Goal: Information Seeking & Learning: Understand process/instructions

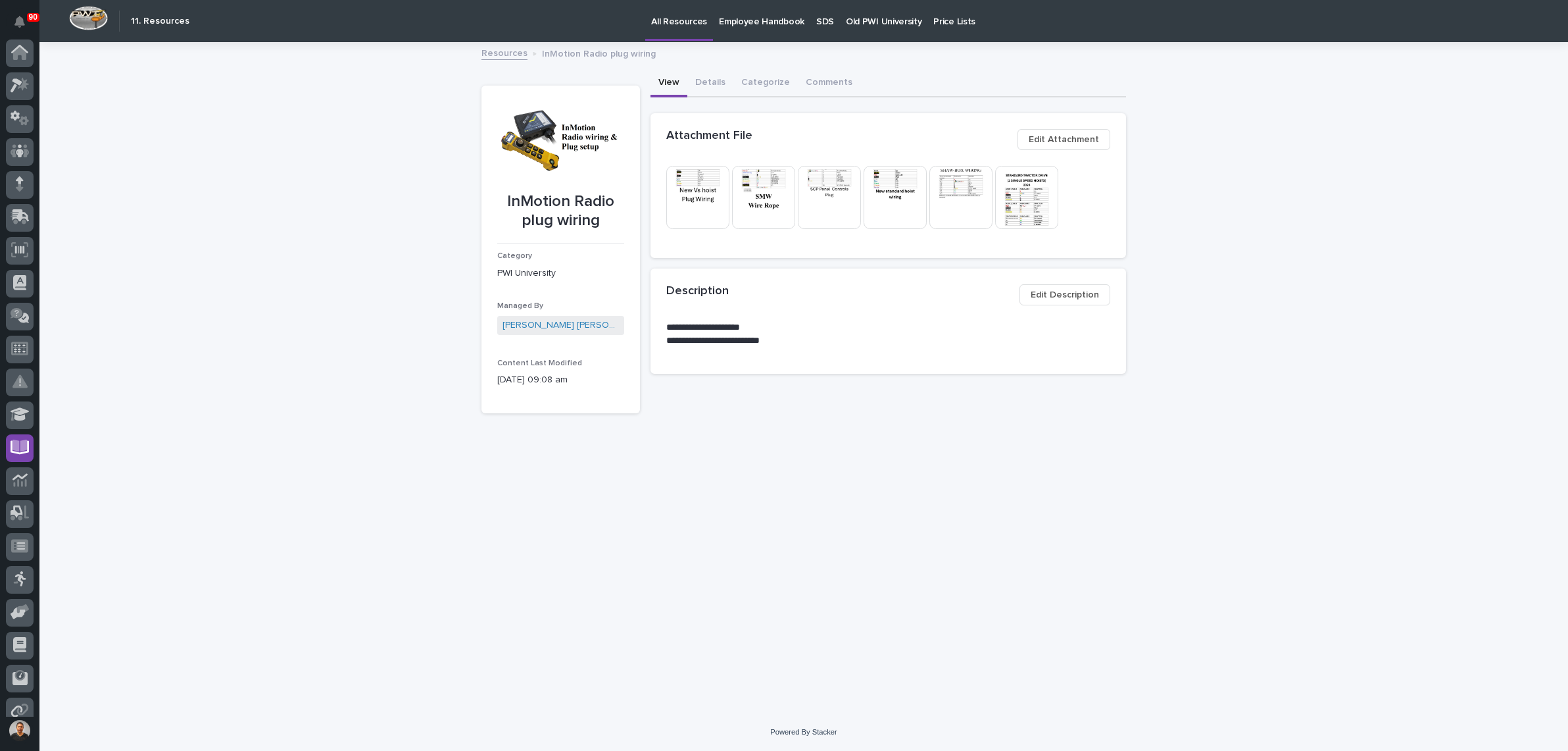
scroll to position [79, 0]
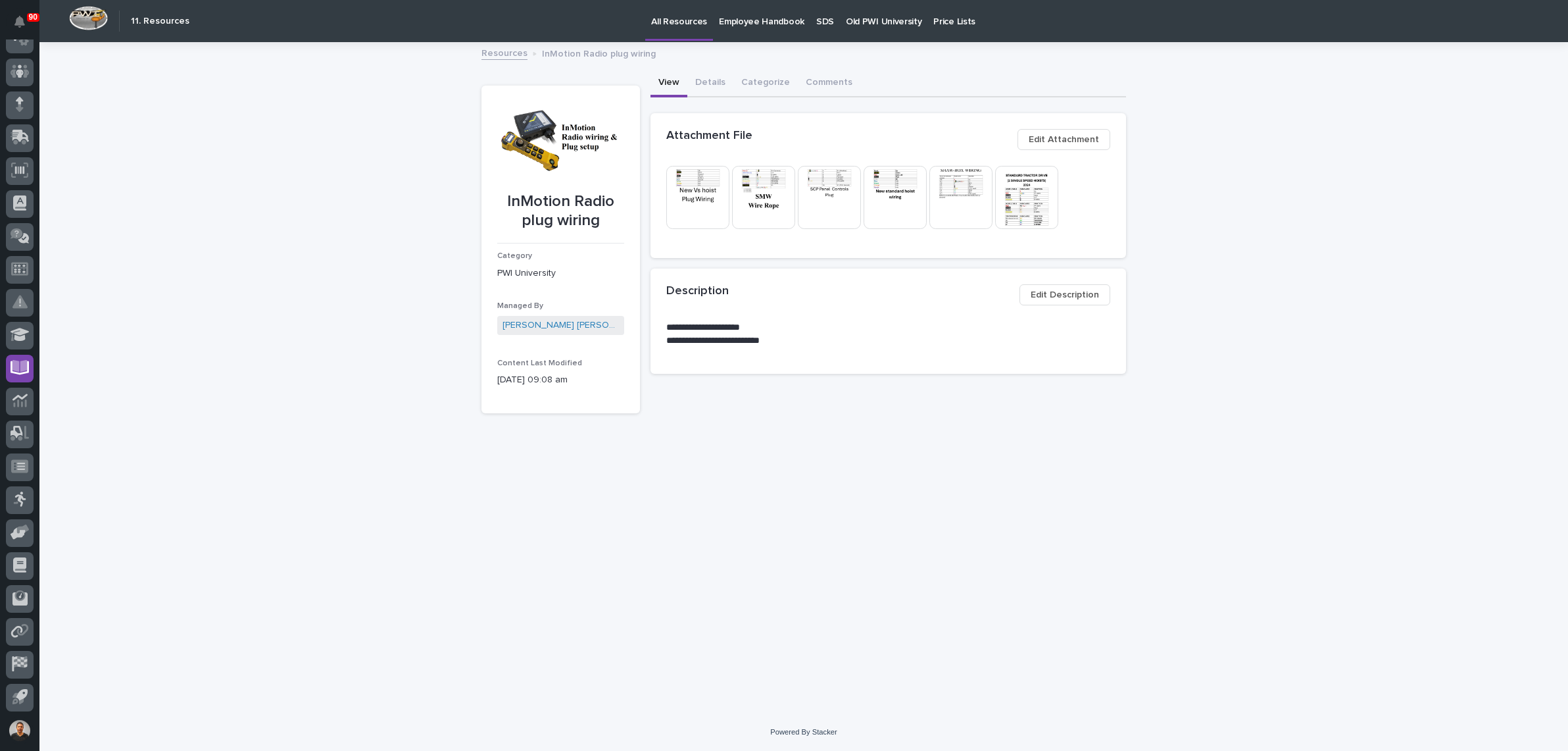
click at [693, 198] on img at bounding box center [698, 197] width 64 height 64
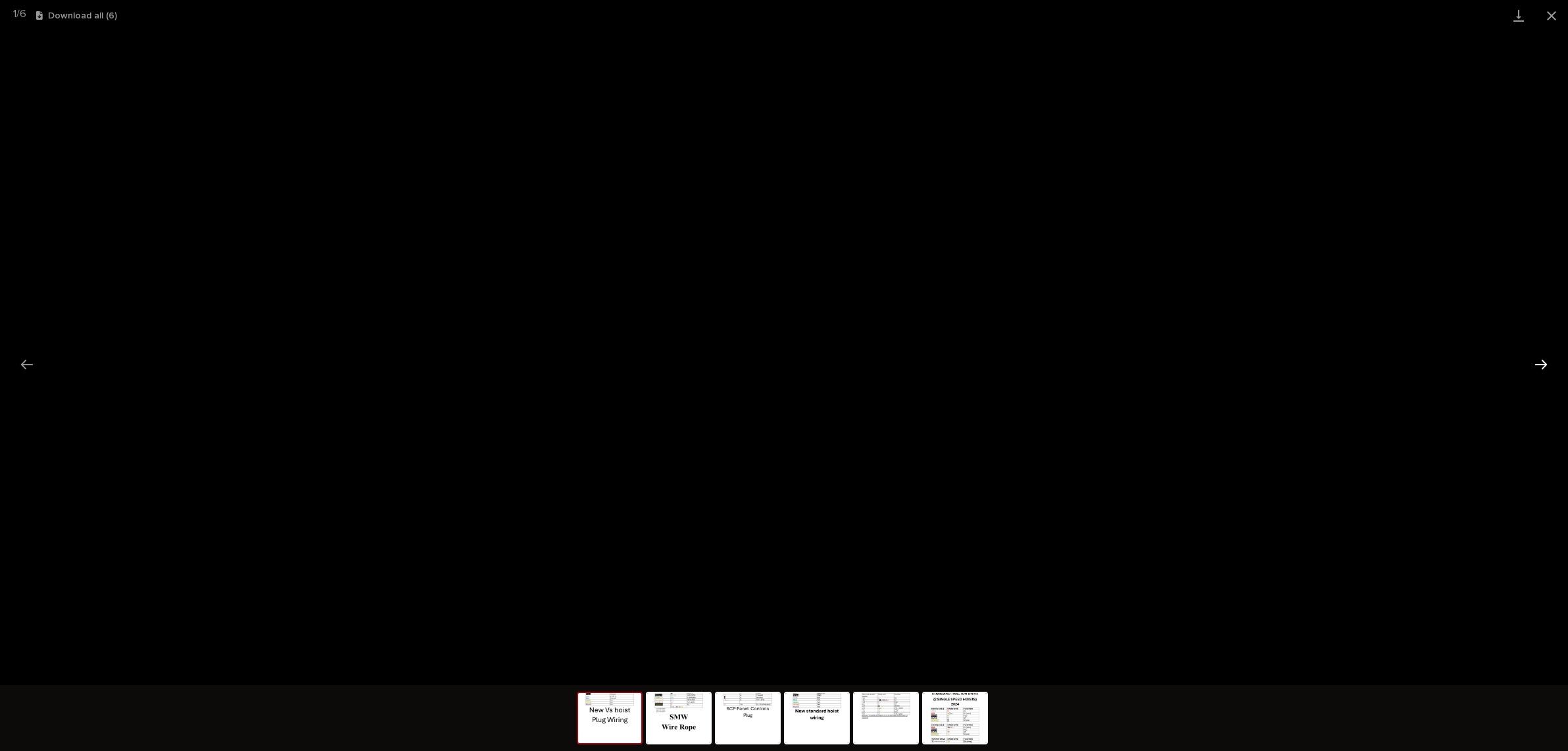
click at [1545, 368] on button "Next slide" at bounding box center [1541, 364] width 27 height 26
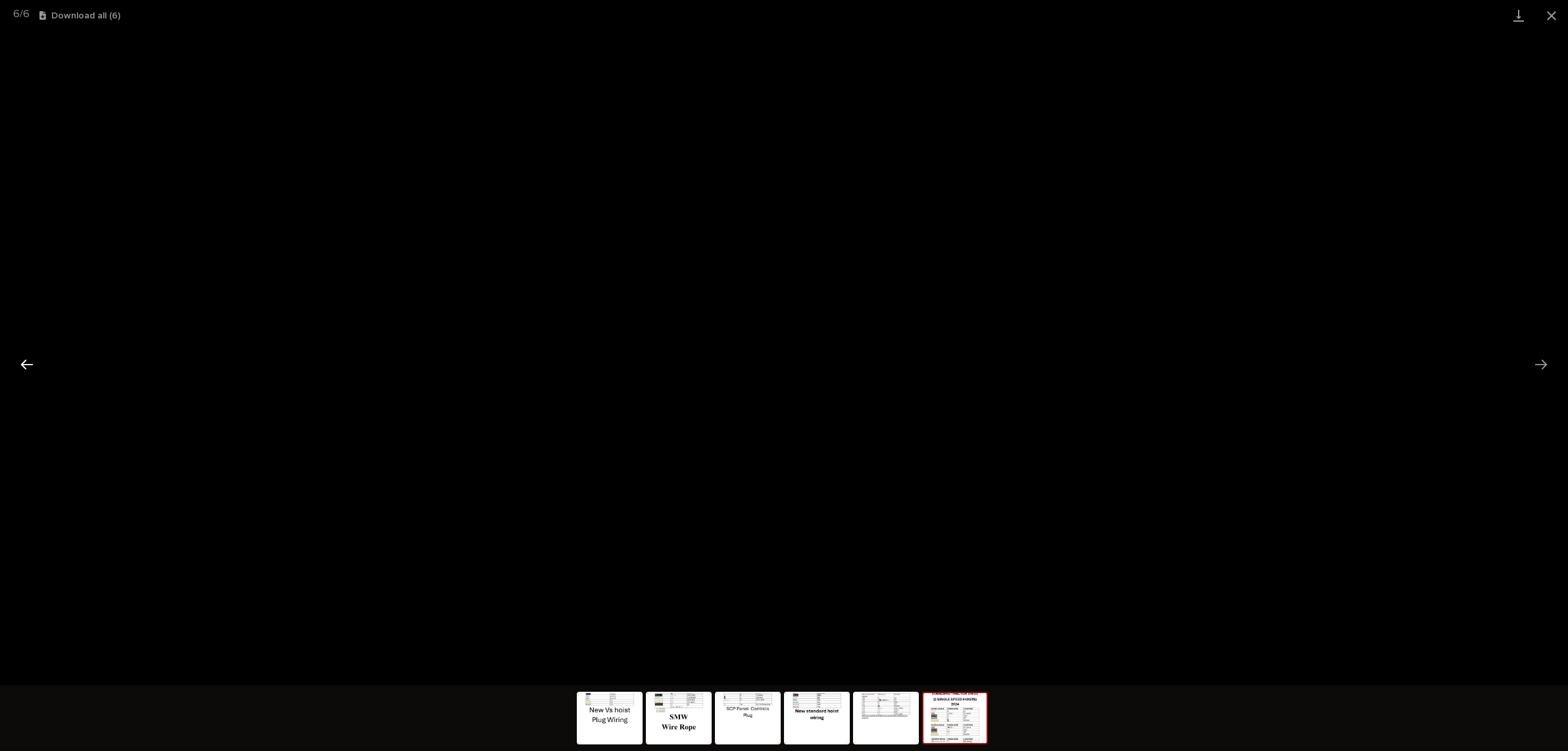
click at [23, 363] on button "Previous slide" at bounding box center [27, 364] width 27 height 26
click at [24, 360] on button "Previous slide" at bounding box center [27, 364] width 27 height 26
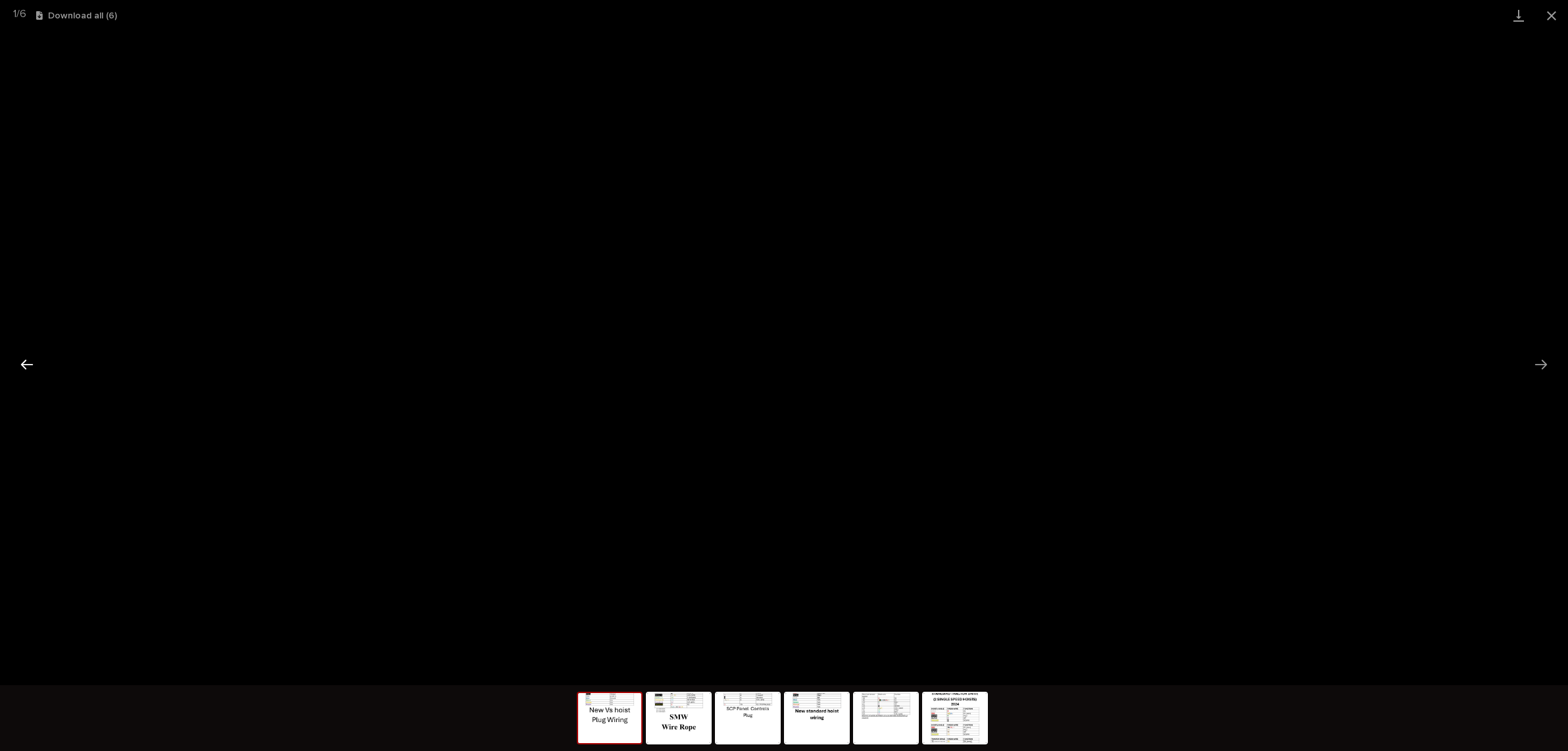
click at [31, 367] on button "Previous slide" at bounding box center [27, 364] width 27 height 26
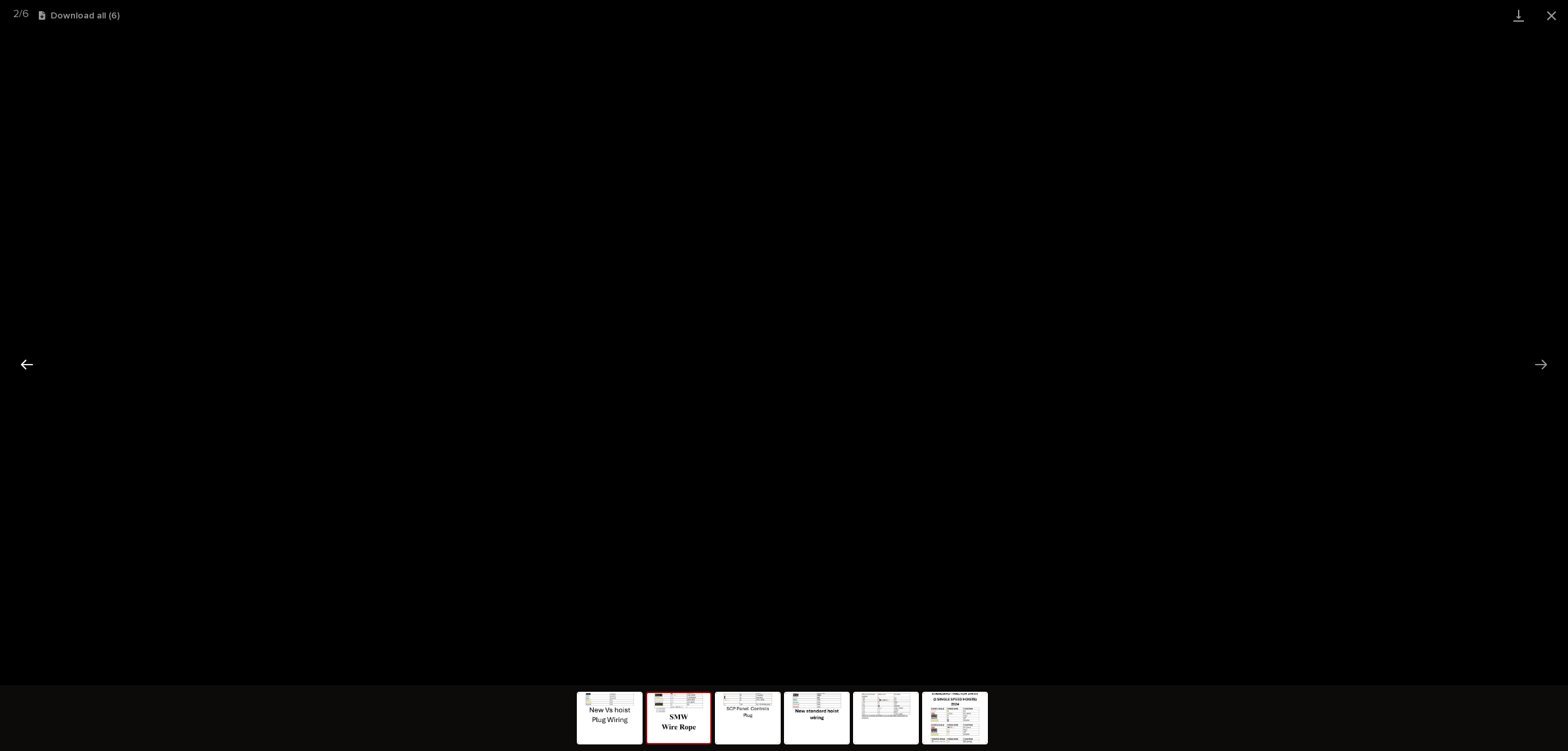
click at [31, 367] on button "Previous slide" at bounding box center [27, 364] width 27 height 26
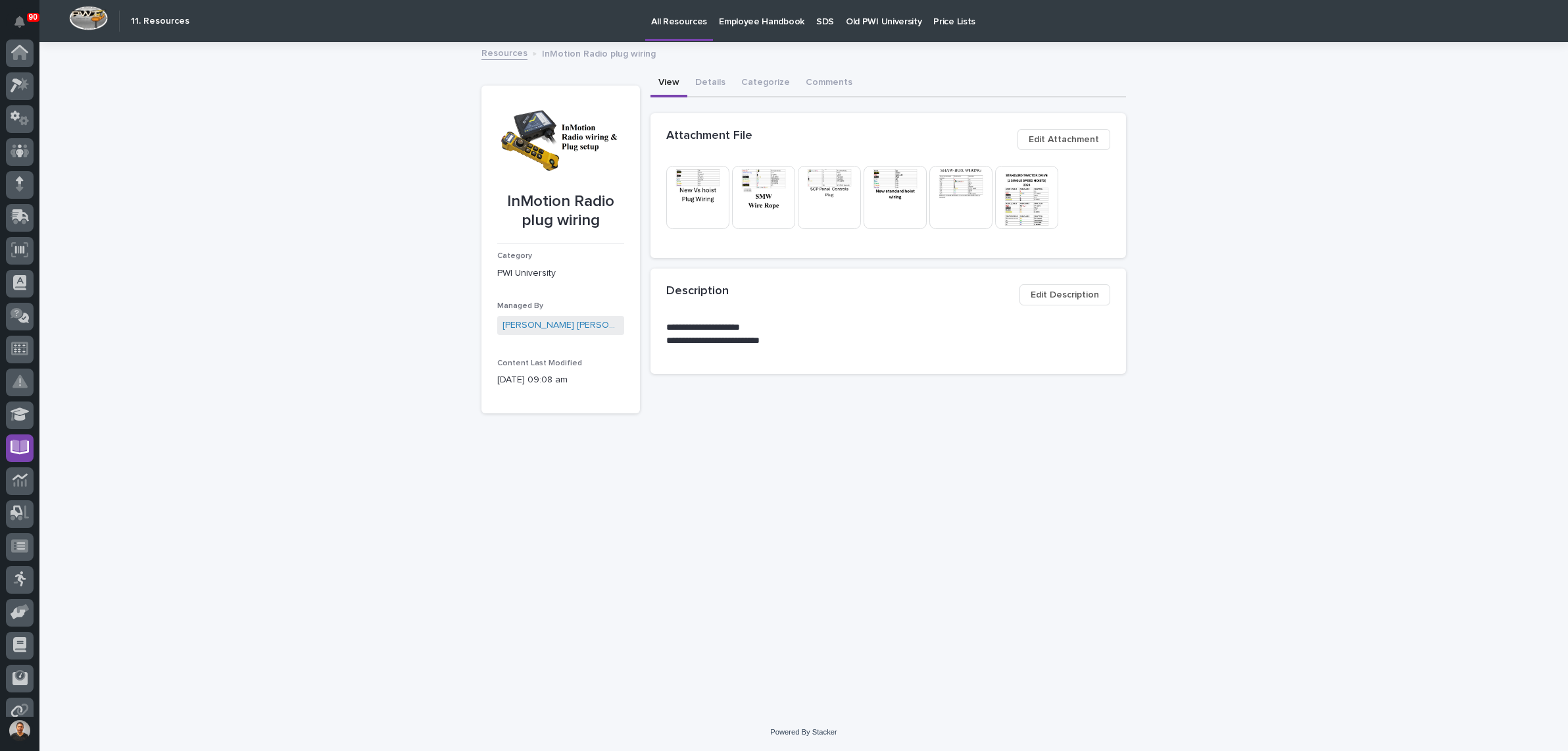
scroll to position [79, 0]
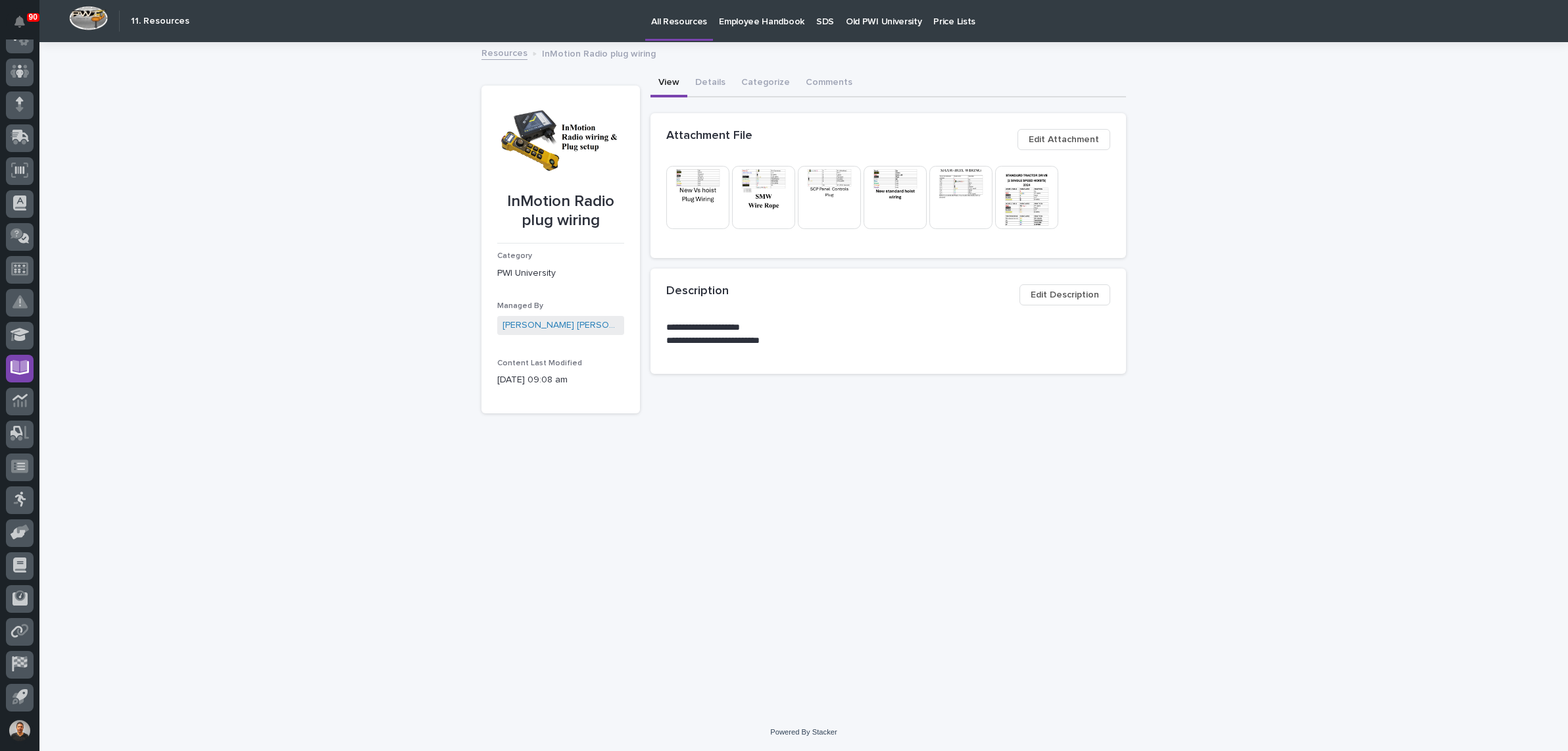
click at [894, 187] on img at bounding box center [895, 197] width 64 height 64
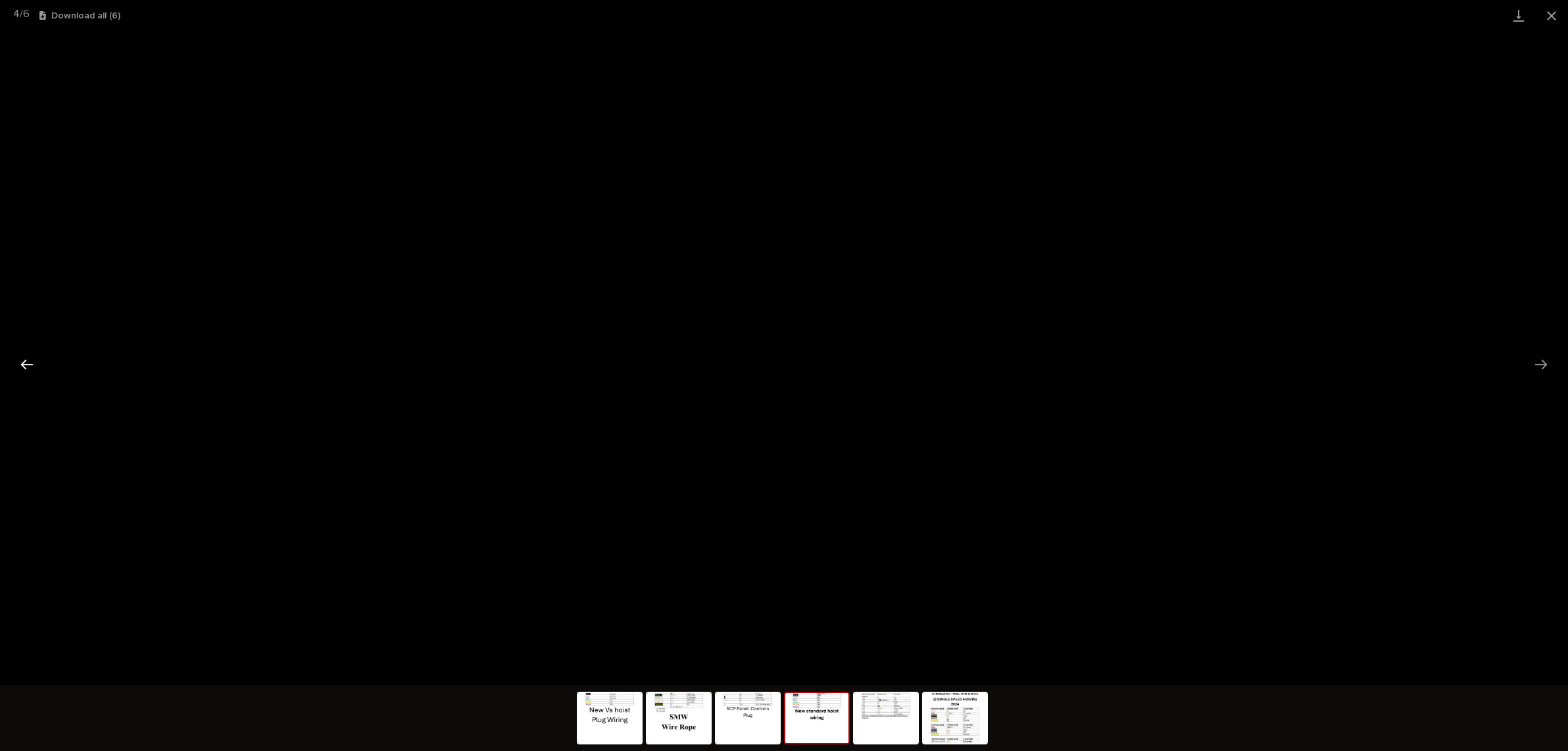
click at [26, 370] on button "Previous slide" at bounding box center [27, 364] width 27 height 26
click at [35, 370] on button "Previous slide" at bounding box center [27, 364] width 27 height 26
click at [1529, 363] on button "Next slide" at bounding box center [1541, 364] width 27 height 26
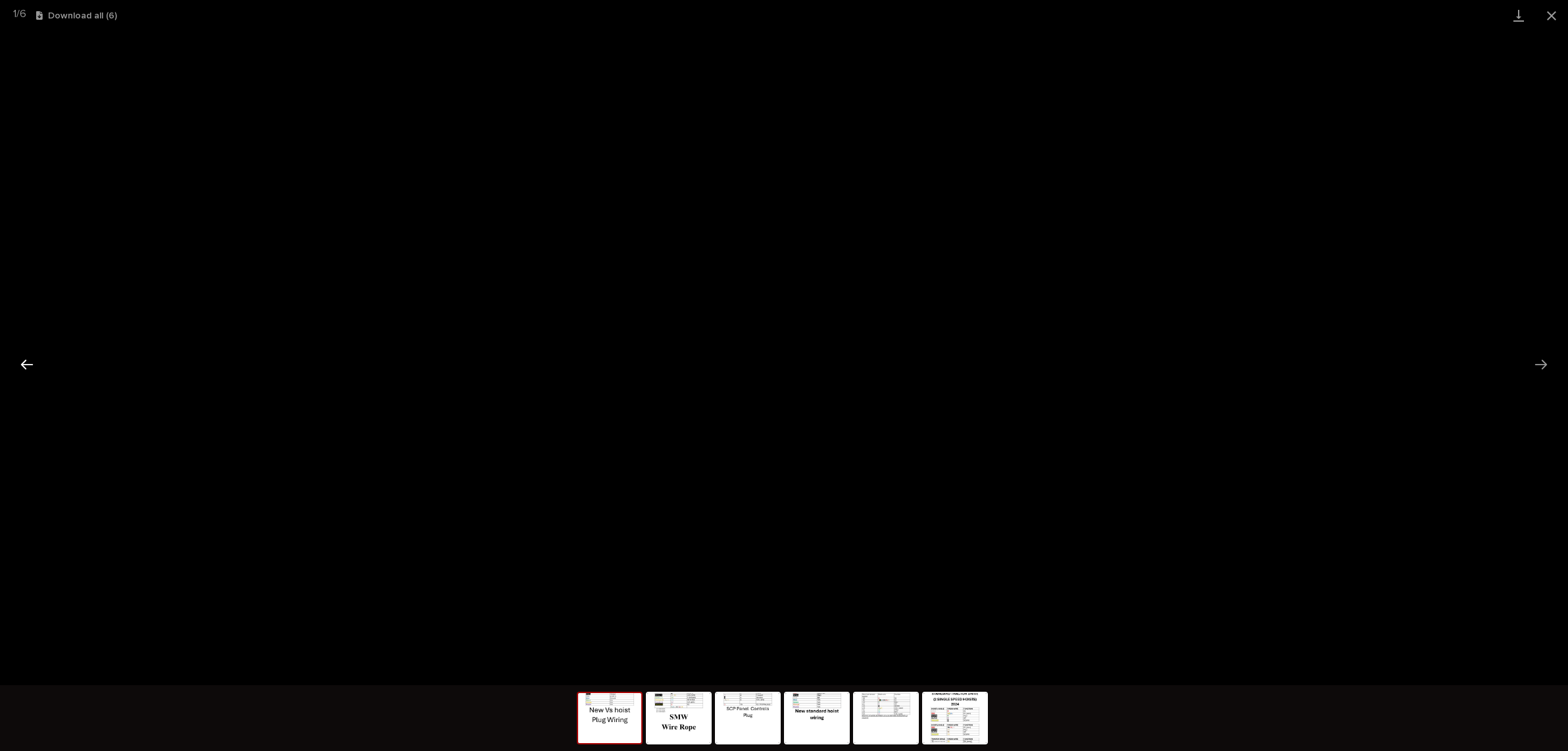
click at [25, 367] on button "Previous slide" at bounding box center [27, 364] width 27 height 26
